Goal: Check status: Check status

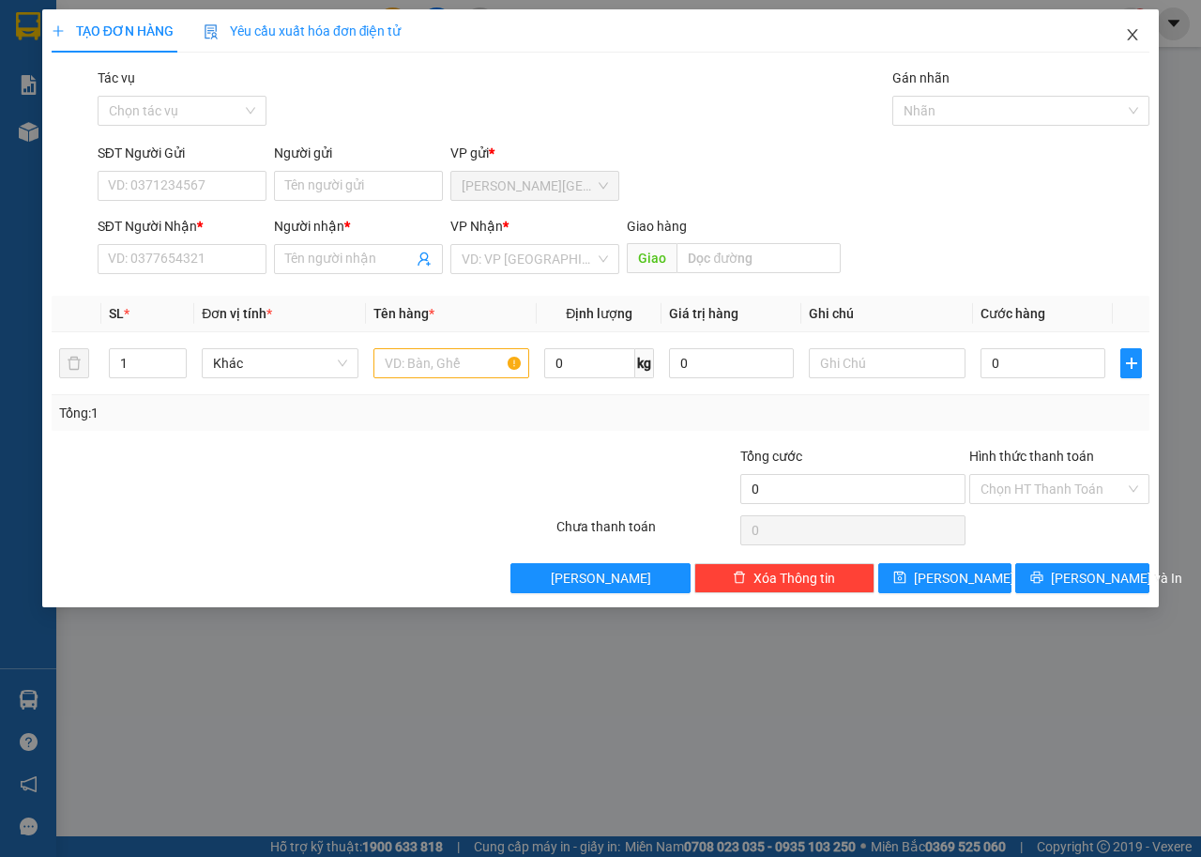
click at [1130, 35] on icon "close" at bounding box center [1132, 34] width 15 height 15
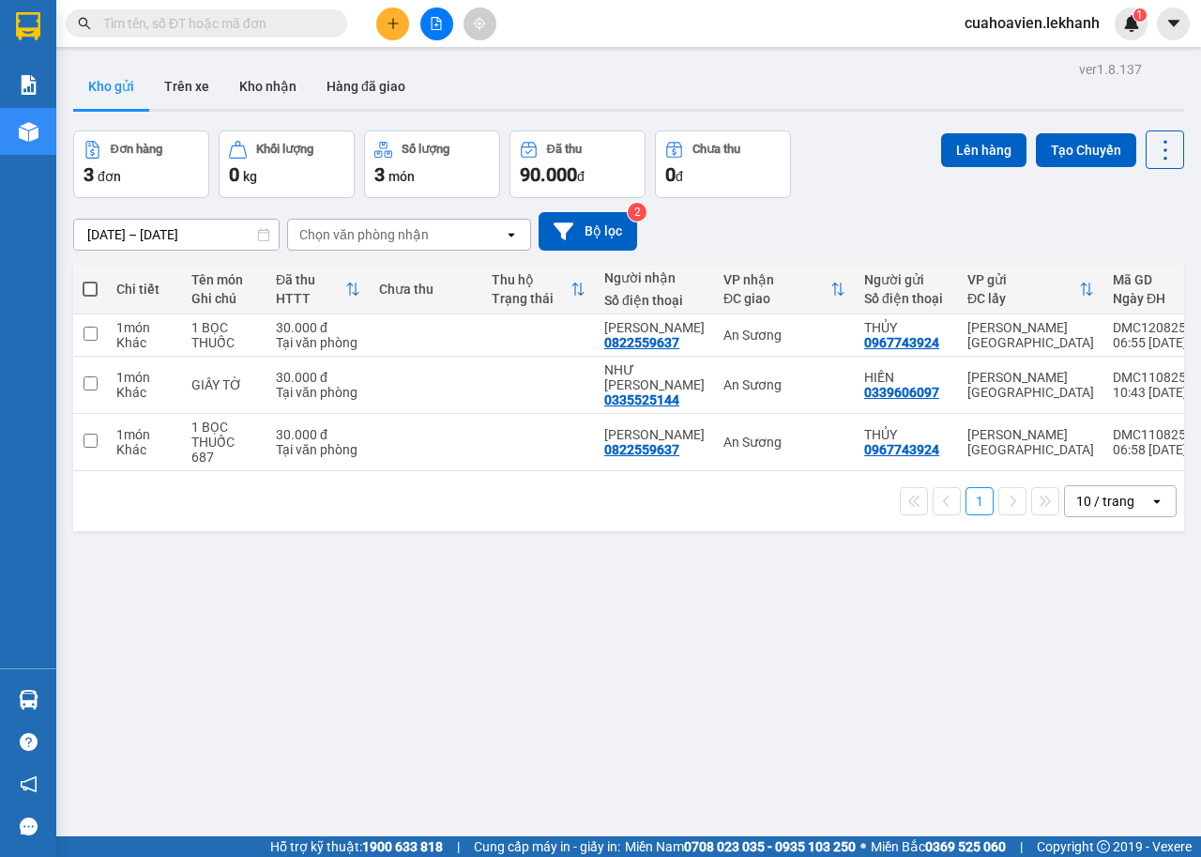
click at [183, 221] on input "[DATE] – [DATE]" at bounding box center [176, 235] width 205 height 30
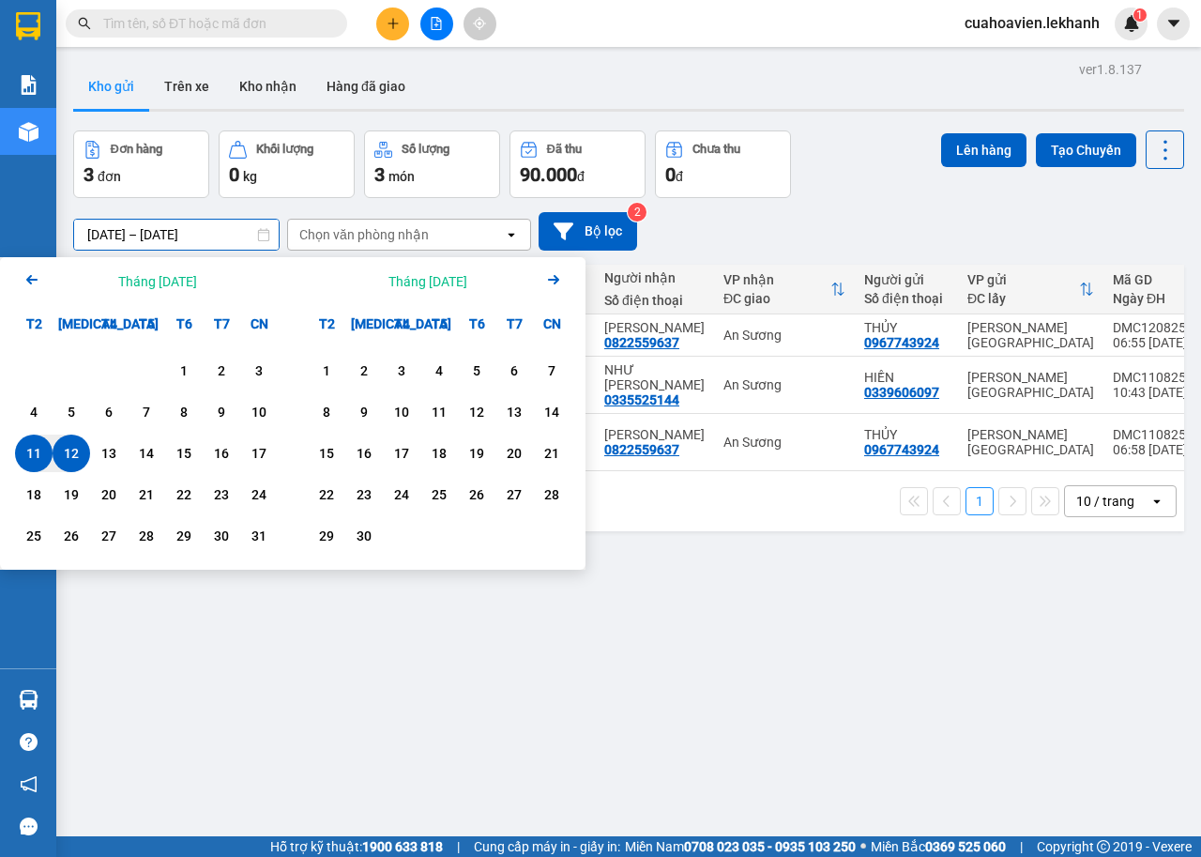
click at [68, 451] on div "12" at bounding box center [71, 453] width 26 height 23
type input "[DATE] – [DATE]"
